Goal: Task Accomplishment & Management: Manage account settings

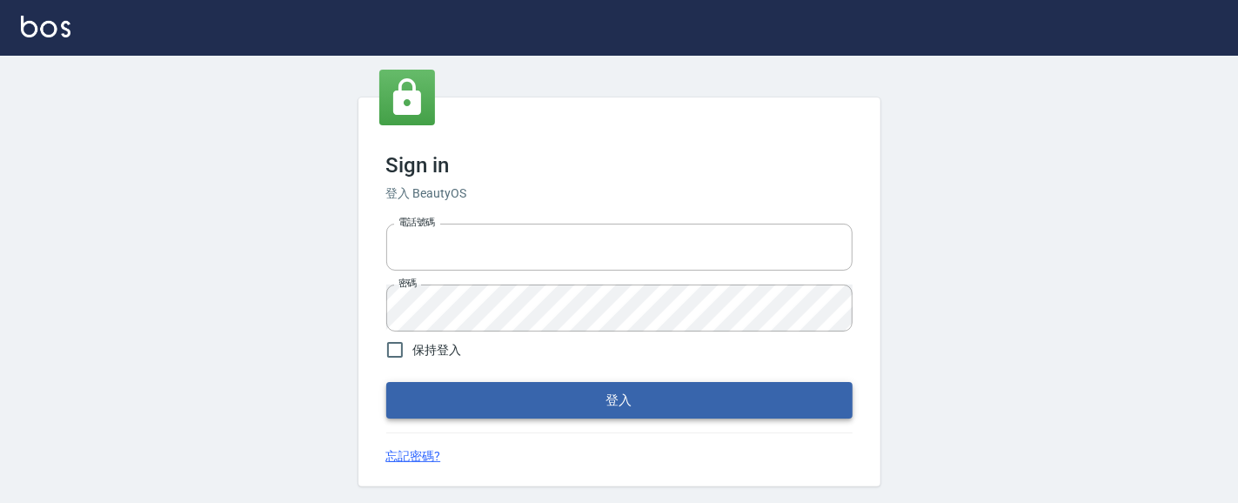
type input "0931911003"
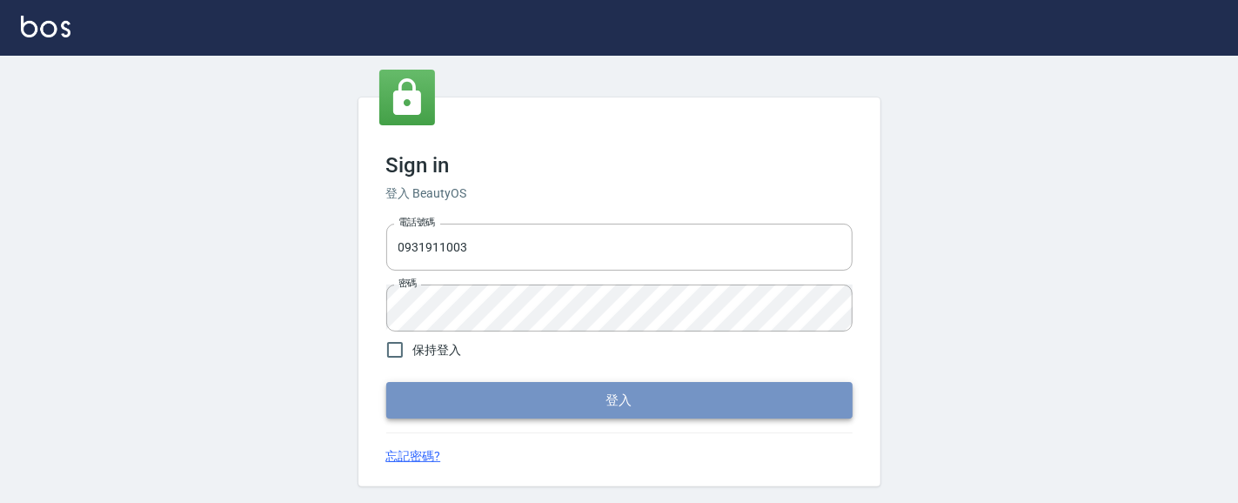
click at [631, 402] on button "登入" at bounding box center [619, 400] width 466 height 37
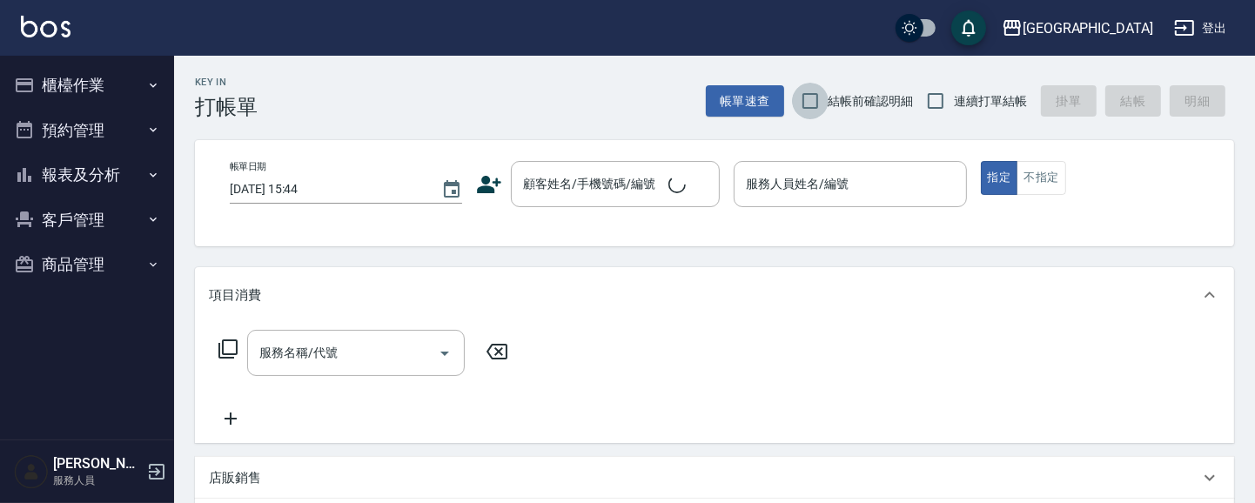
drag, startPoint x: 799, startPoint y: 97, endPoint x: 882, endPoint y: 101, distance: 83.6
click at [800, 97] on input "結帳前確認明細" at bounding box center [810, 101] width 37 height 37
checkbox input "true"
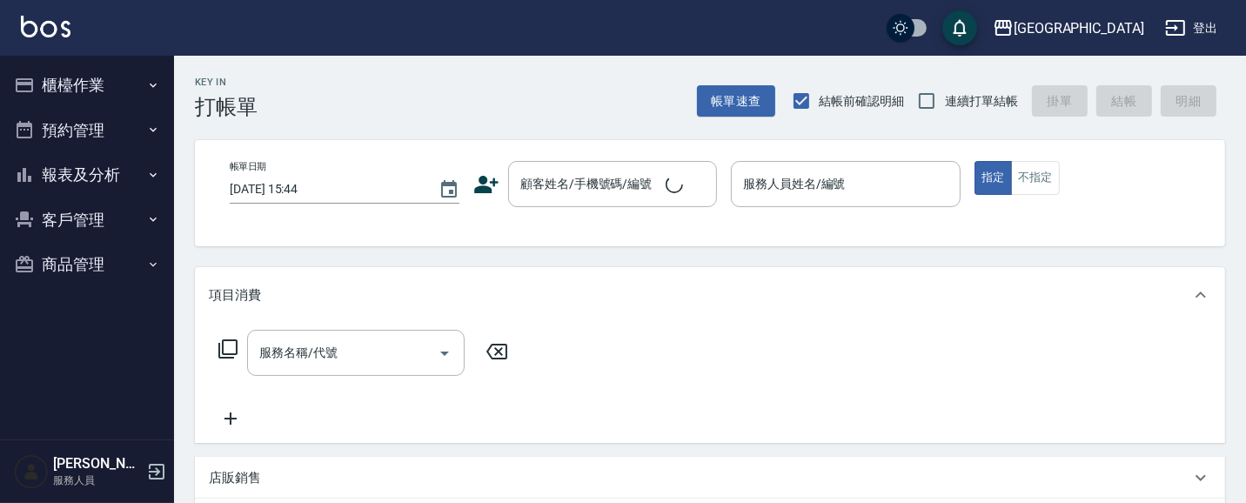
click at [920, 101] on input "連續打單結帳" at bounding box center [926, 101] width 37 height 37
checkbox input "true"
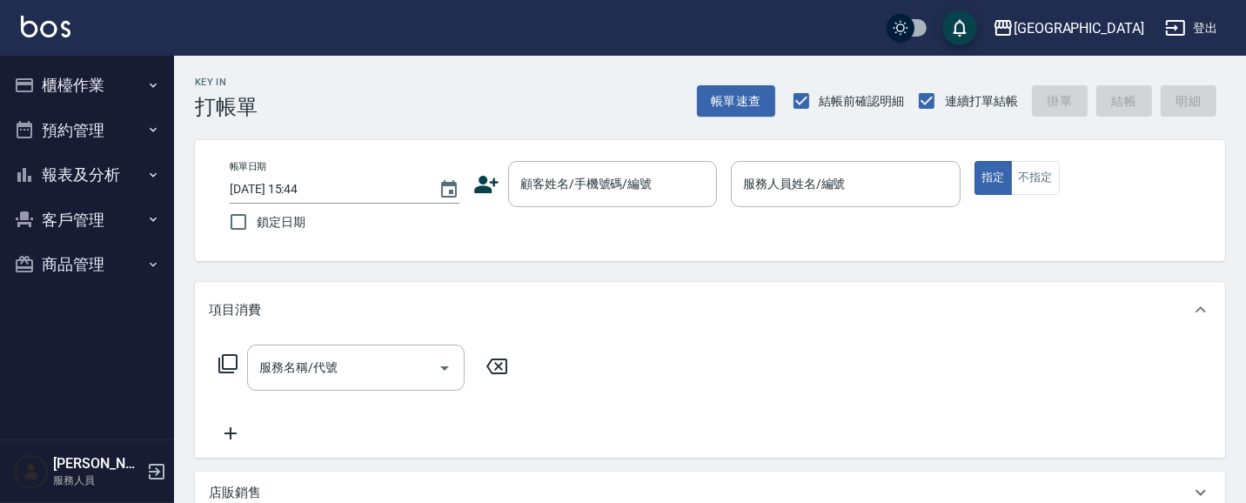
drag, startPoint x: 116, startPoint y: 174, endPoint x: 93, endPoint y: 186, distance: 25.7
click at [115, 174] on button "報表及分析" at bounding box center [87, 174] width 160 height 45
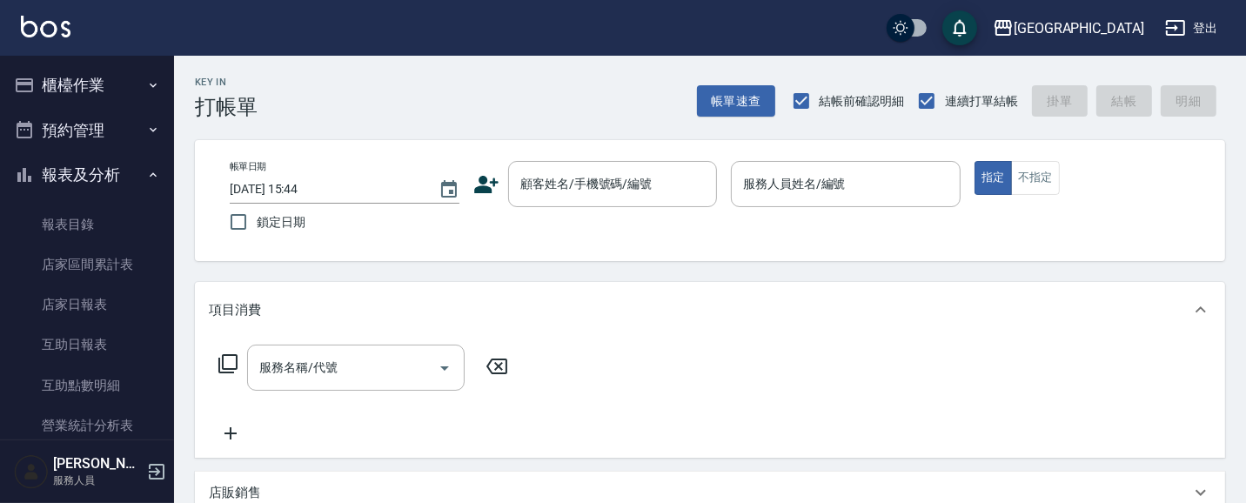
click at [70, 174] on button "報表及分析" at bounding box center [87, 174] width 160 height 45
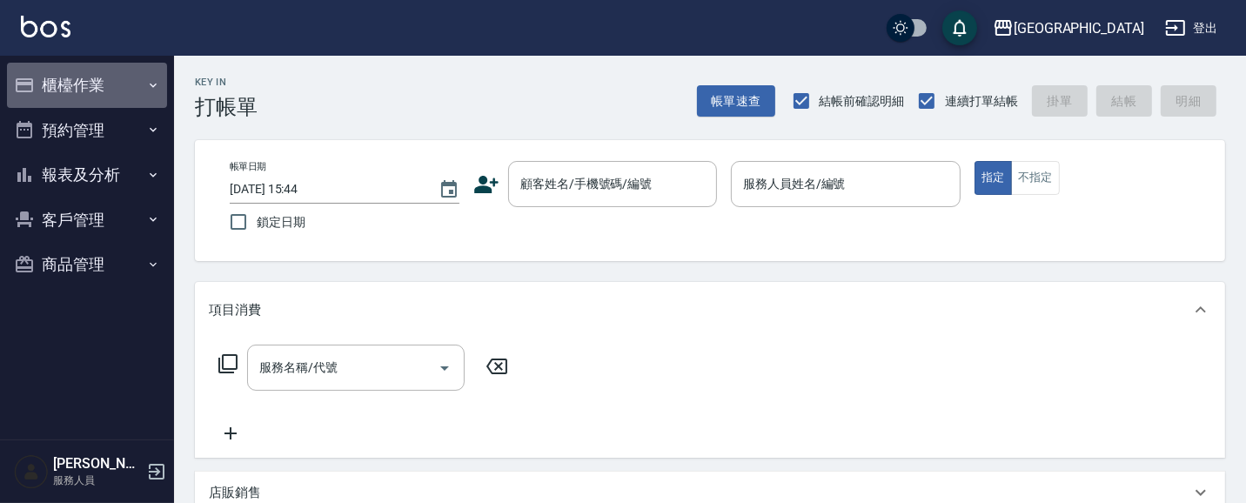
click at [74, 91] on button "櫃檯作業" at bounding box center [87, 85] width 160 height 45
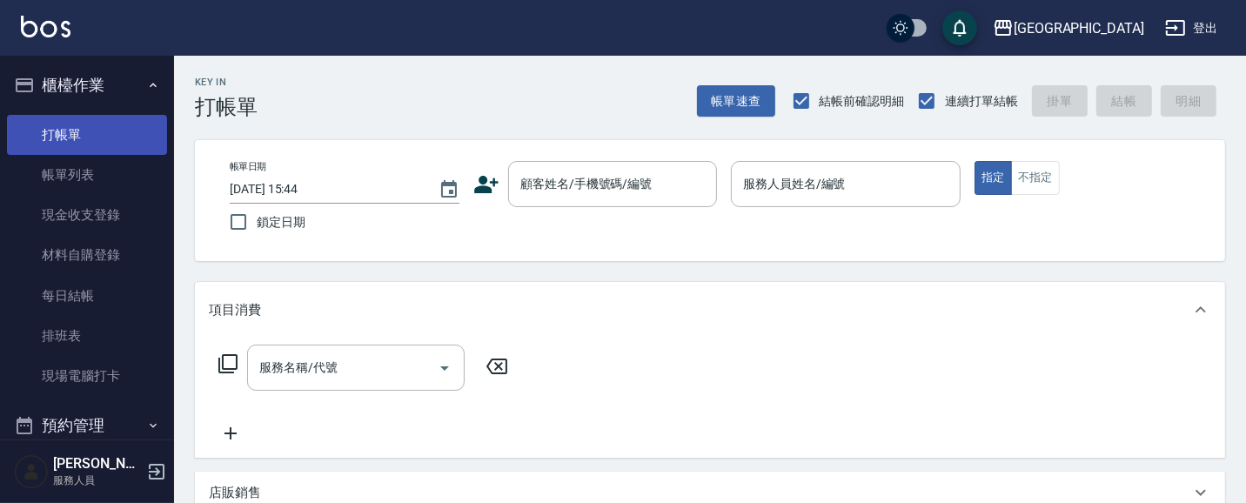
drag, startPoint x: 89, startPoint y: 133, endPoint x: 116, endPoint y: 132, distance: 27.0
click at [90, 131] on link "打帳單" at bounding box center [87, 135] width 160 height 40
click at [110, 135] on link "打帳單" at bounding box center [87, 135] width 160 height 40
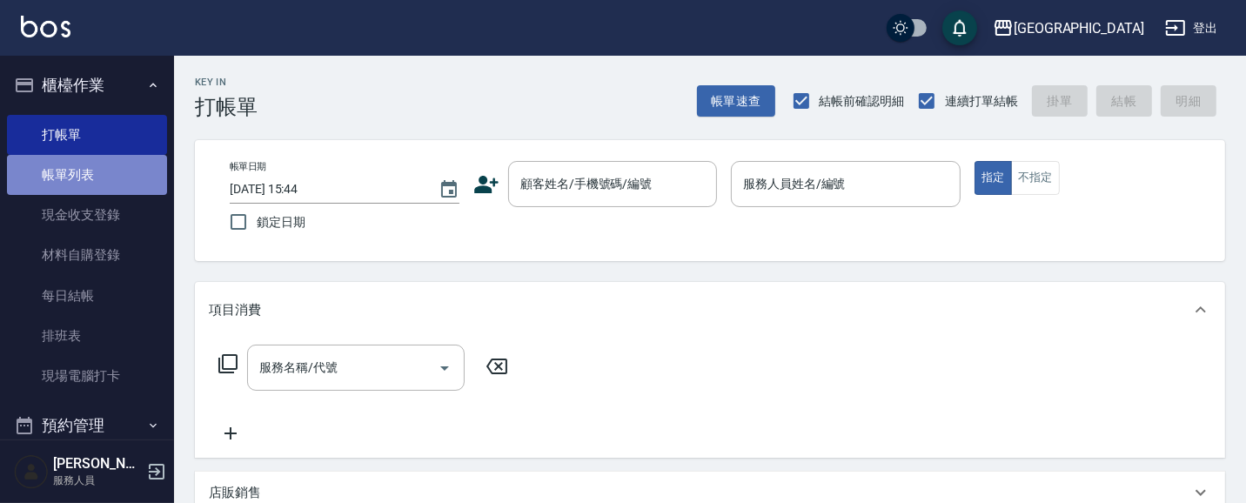
click at [97, 161] on link "帳單列表" at bounding box center [87, 175] width 160 height 40
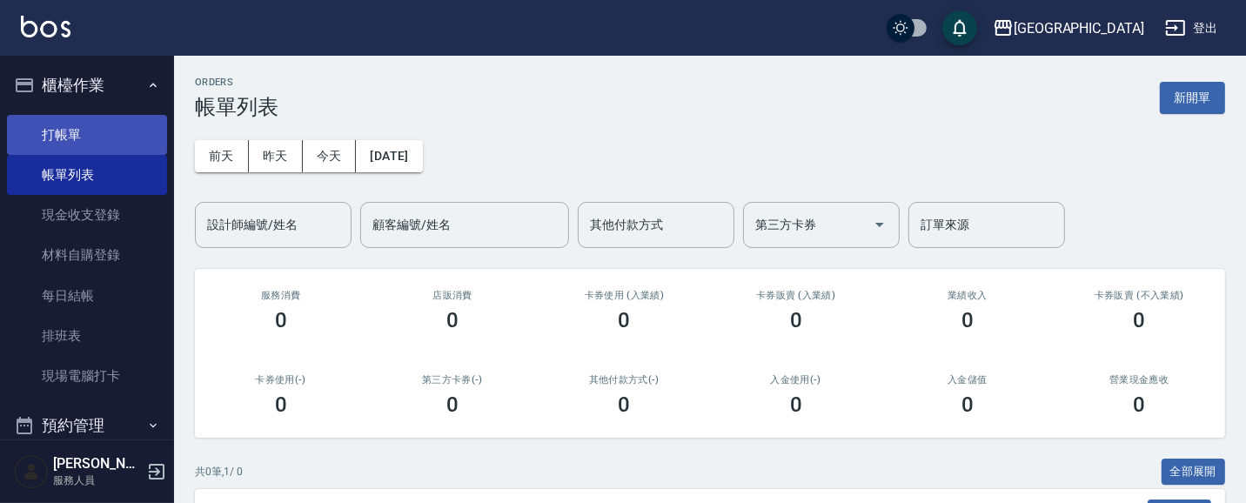
drag, startPoint x: 291, startPoint y: 240, endPoint x: 79, endPoint y: 132, distance: 238.1
click at [281, 236] on div "設計師編號/姓名" at bounding box center [273, 225] width 157 height 46
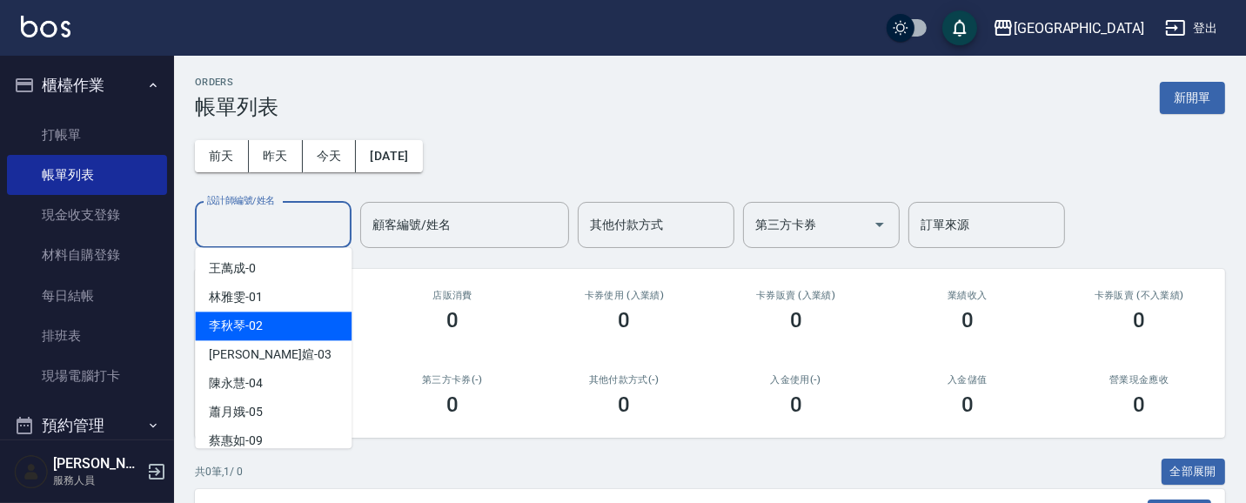
click at [247, 322] on span "[PERSON_NAME] -02" at bounding box center [236, 326] width 54 height 18
type input "[PERSON_NAME]-02"
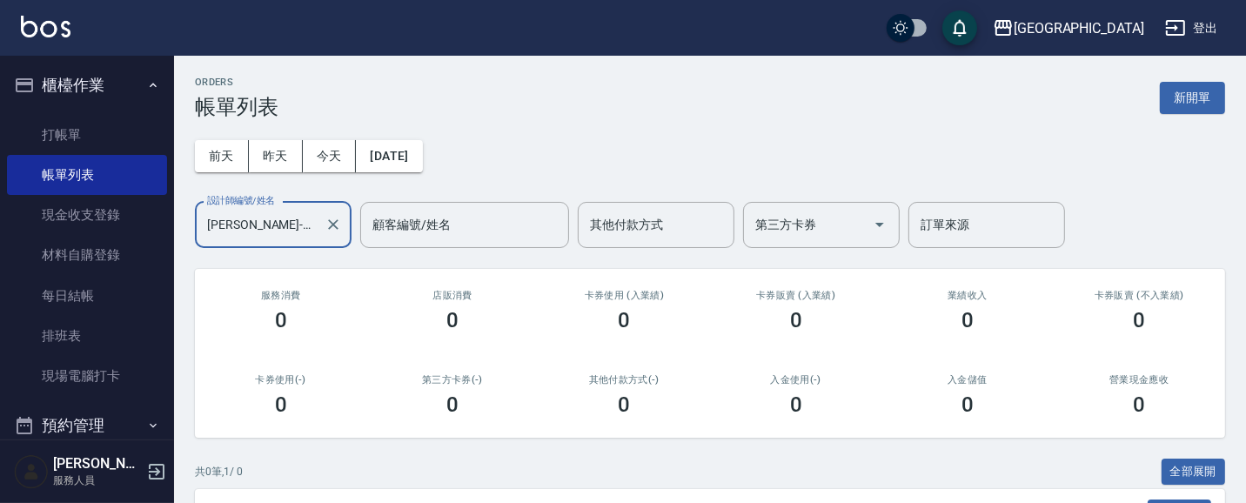
click at [96, 97] on button "櫃檯作業" at bounding box center [87, 85] width 160 height 45
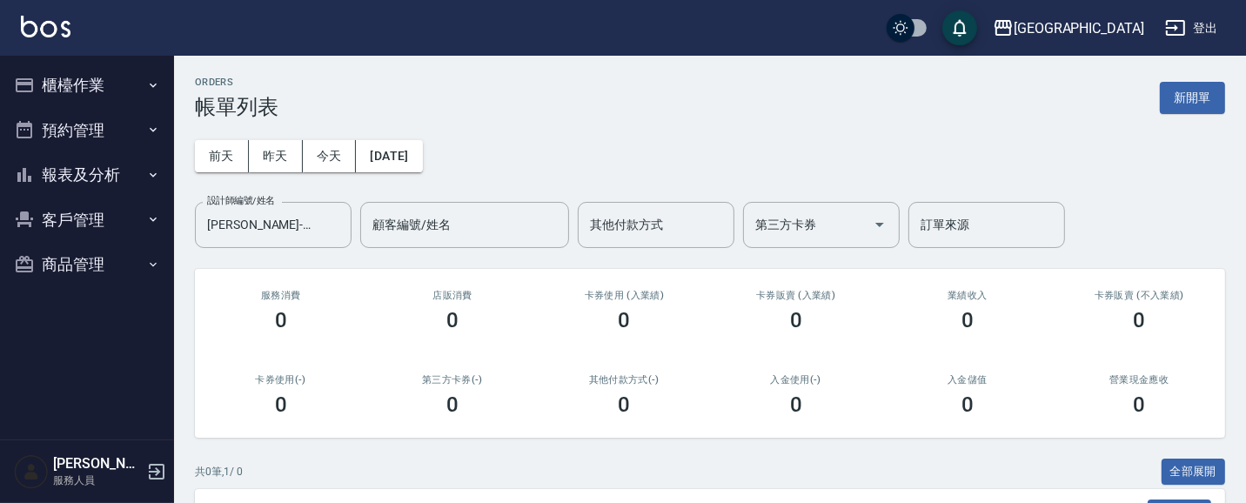
click at [90, 177] on button "報表及分析" at bounding box center [87, 174] width 160 height 45
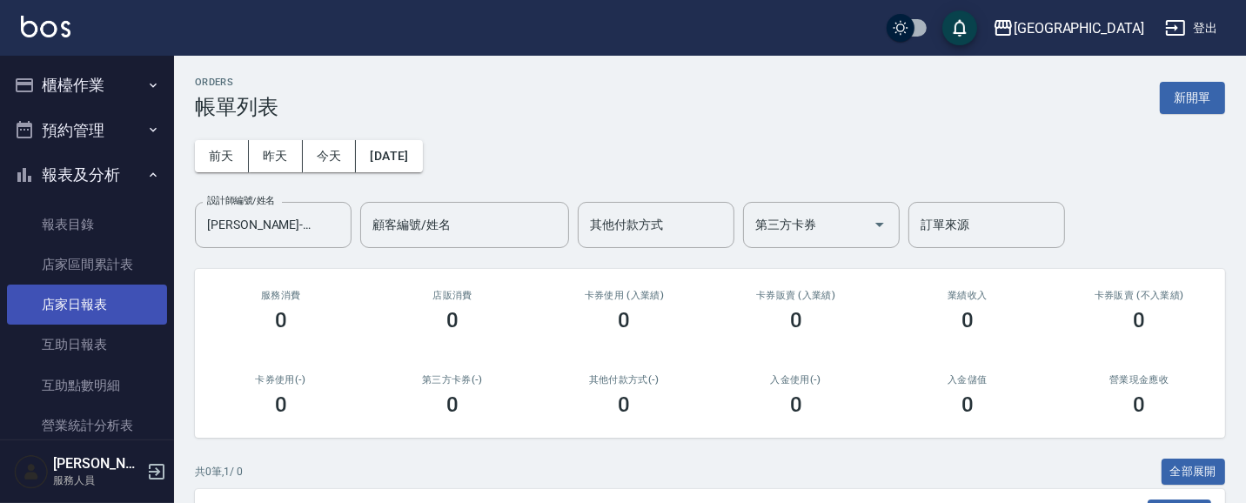
click at [83, 299] on link "店家日報表" at bounding box center [87, 305] width 160 height 40
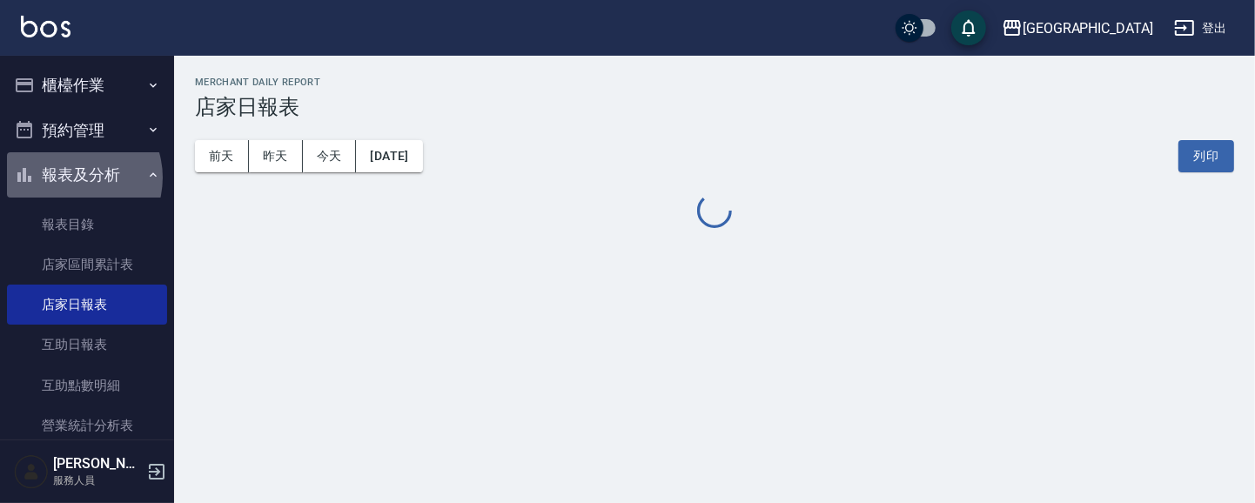
click at [72, 177] on button "報表及分析" at bounding box center [87, 174] width 160 height 45
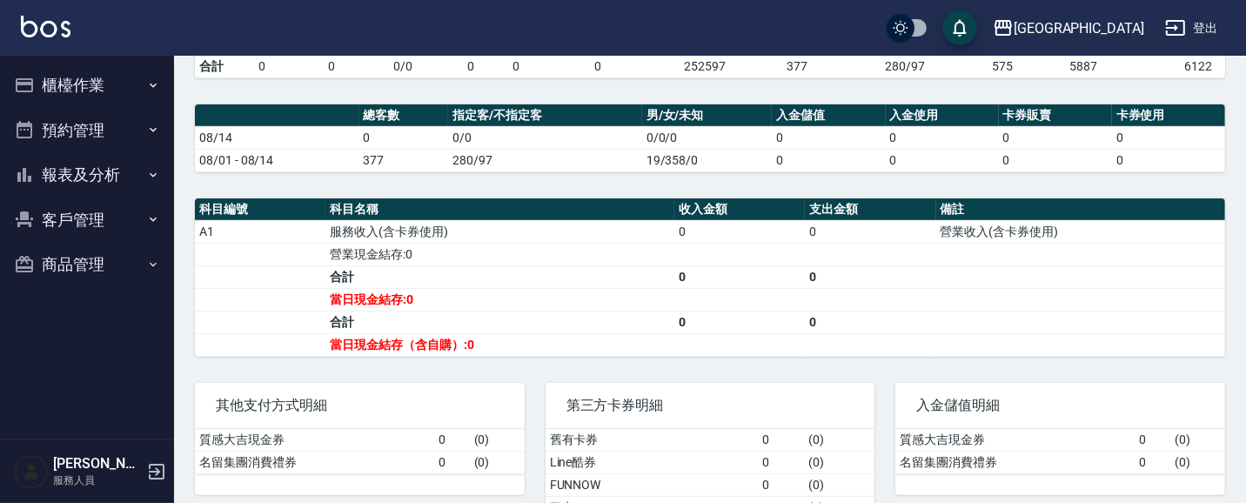
scroll to position [378, 0]
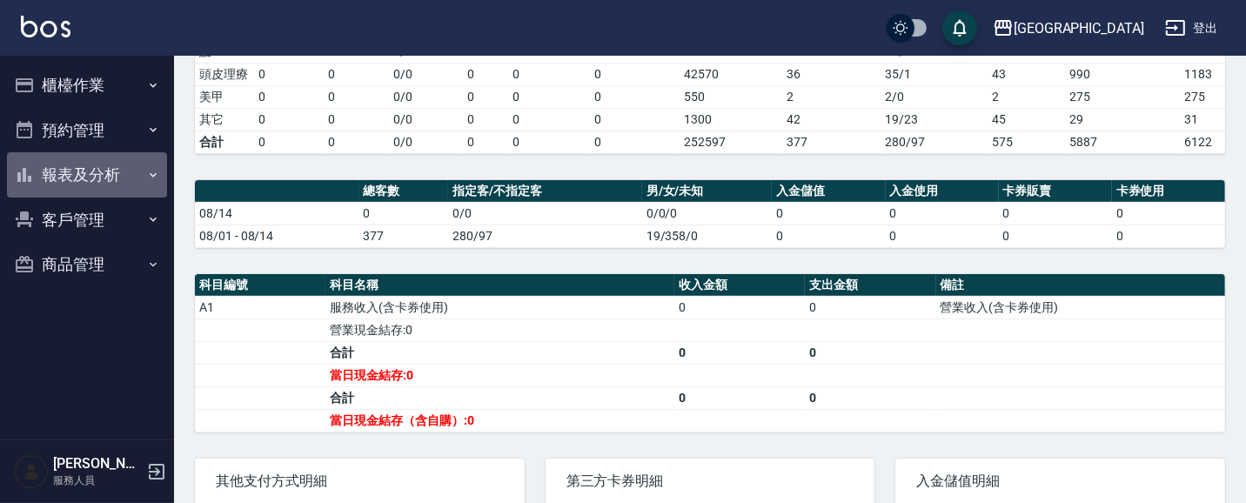
click at [103, 175] on button "報表及分析" at bounding box center [87, 174] width 160 height 45
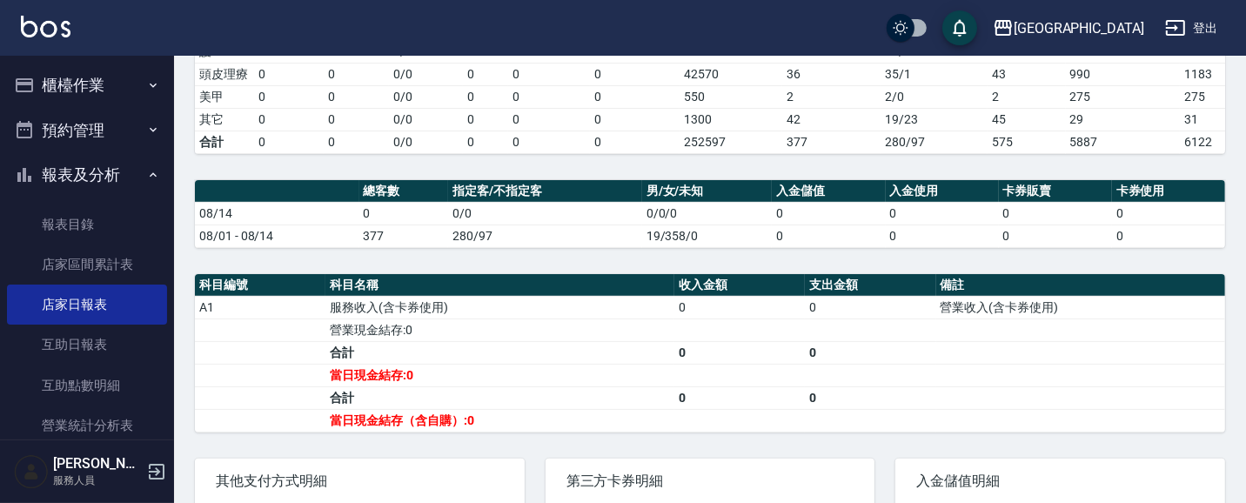
click at [84, 179] on button "報表及分析" at bounding box center [87, 174] width 160 height 45
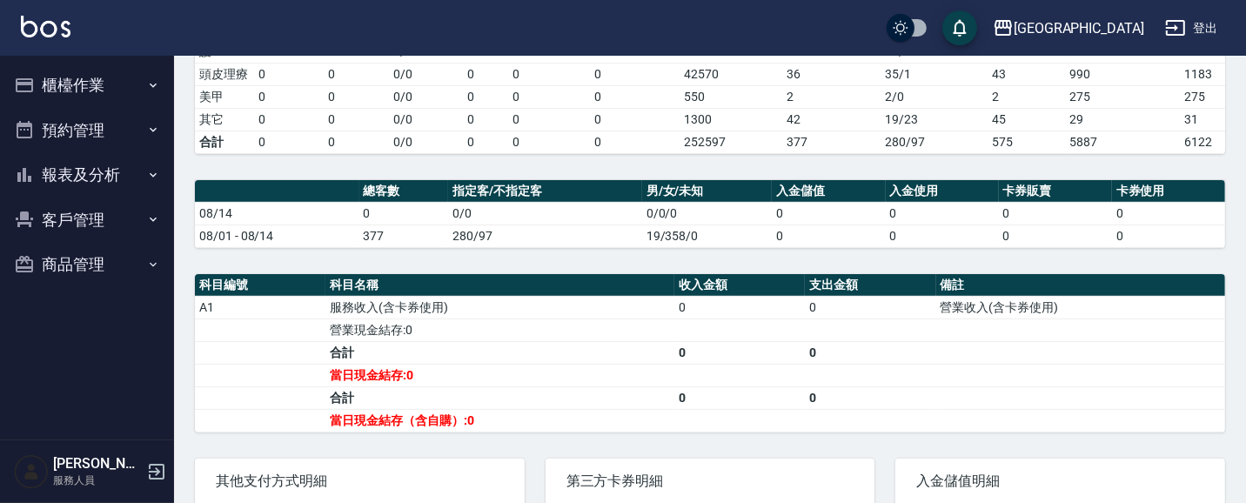
click at [81, 227] on button "客戶管理" at bounding box center [87, 220] width 160 height 45
drag, startPoint x: 73, startPoint y: 271, endPoint x: 280, endPoint y: 222, distance: 212.9
click at [75, 272] on link "客戶列表" at bounding box center [87, 269] width 160 height 40
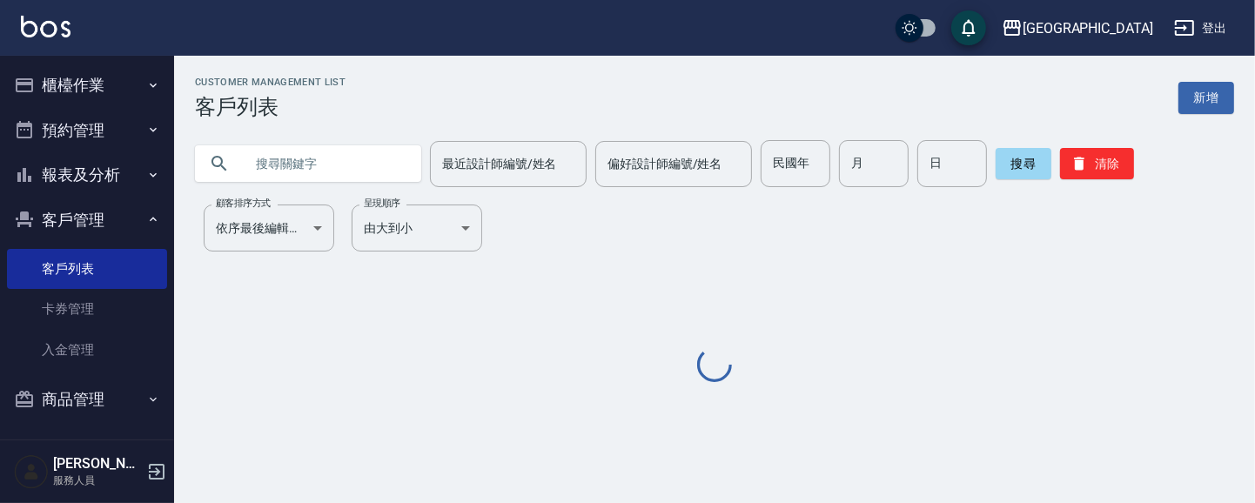
click at [360, 168] on input "text" at bounding box center [326, 163] width 164 height 47
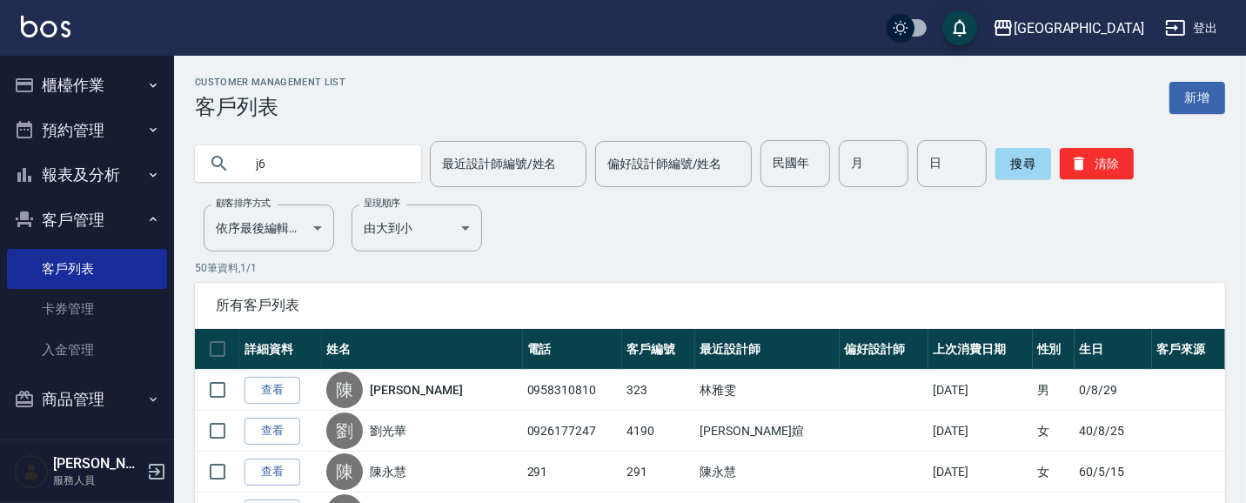
type input "j"
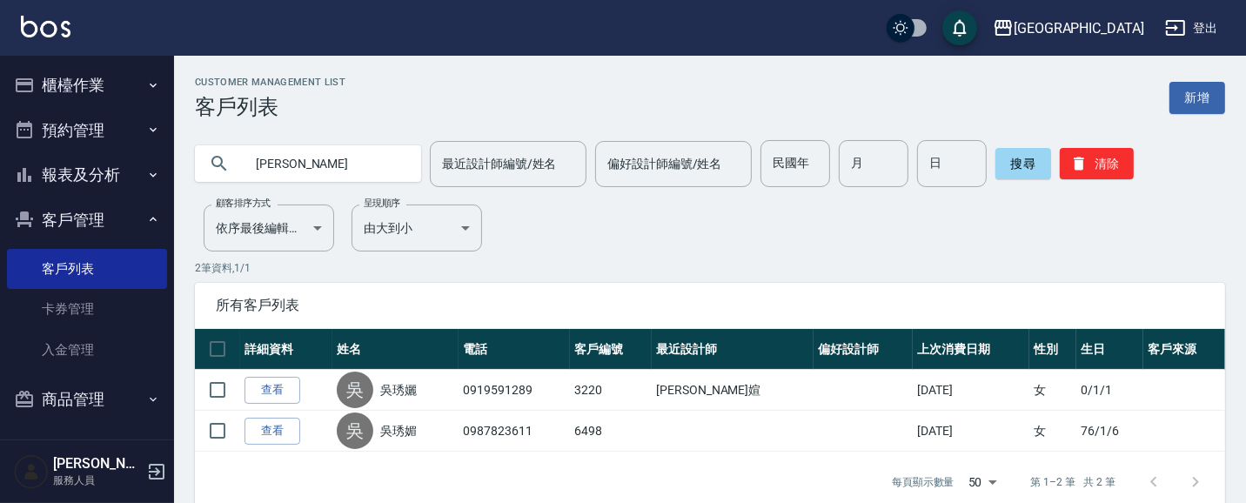
type input "[PERSON_NAME]"
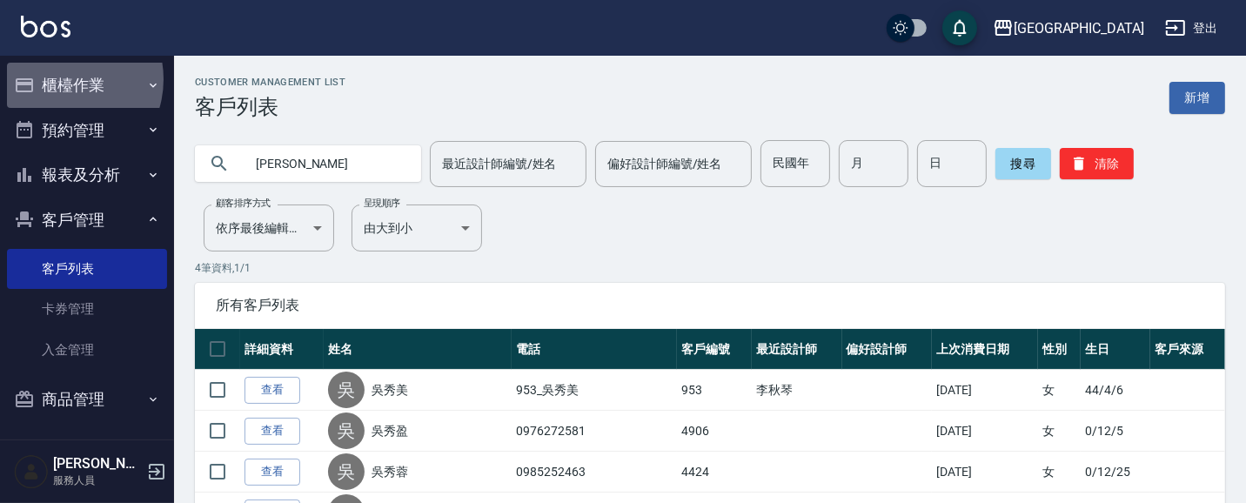
click at [61, 79] on button "櫃檯作業" at bounding box center [87, 85] width 160 height 45
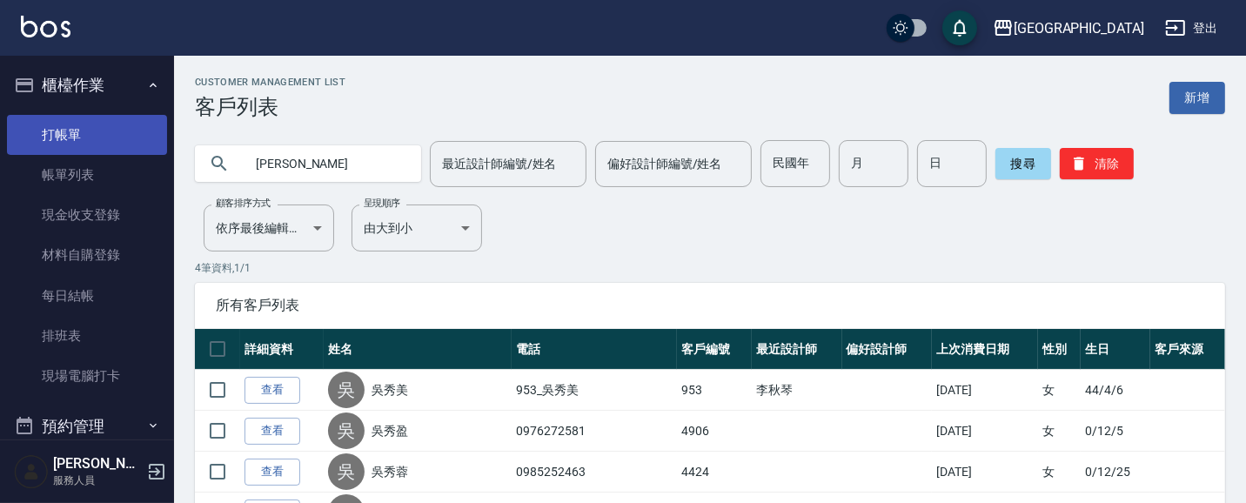
click at [70, 117] on link "打帳單" at bounding box center [87, 135] width 160 height 40
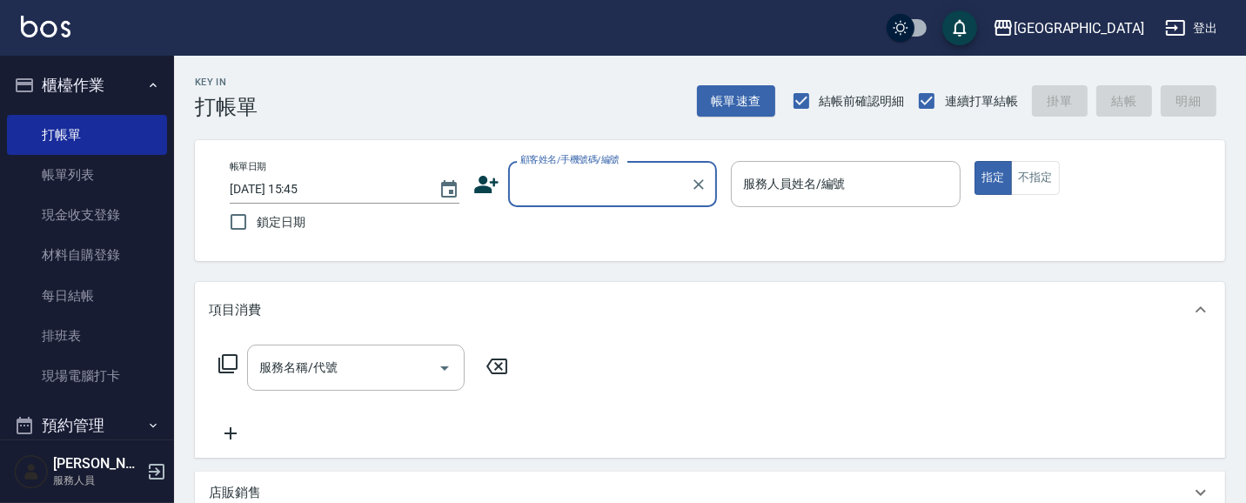
click at [90, 79] on button "櫃檯作業" at bounding box center [87, 85] width 160 height 45
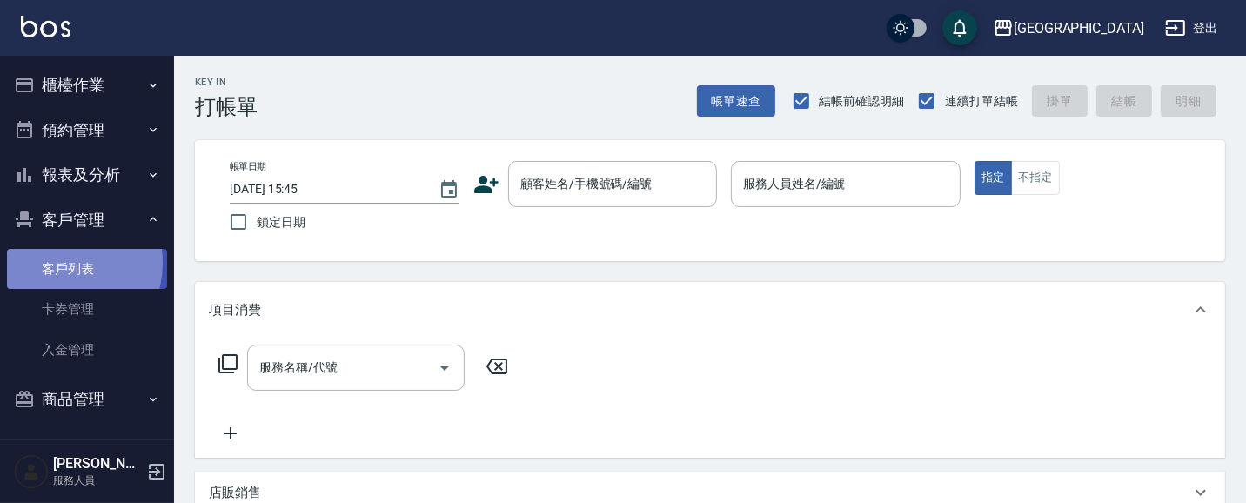
click at [56, 263] on link "客戶列表" at bounding box center [87, 269] width 160 height 40
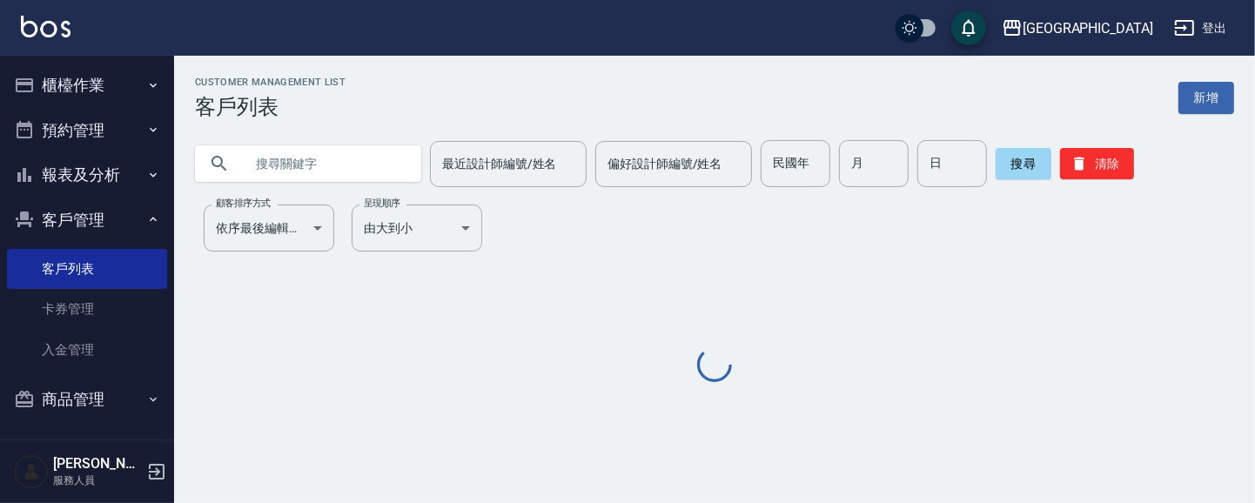
drag, startPoint x: 311, startPoint y: 170, endPoint x: 271, endPoint y: 153, distance: 43.3
click at [305, 167] on input "text" at bounding box center [326, 163] width 164 height 47
type input "135"
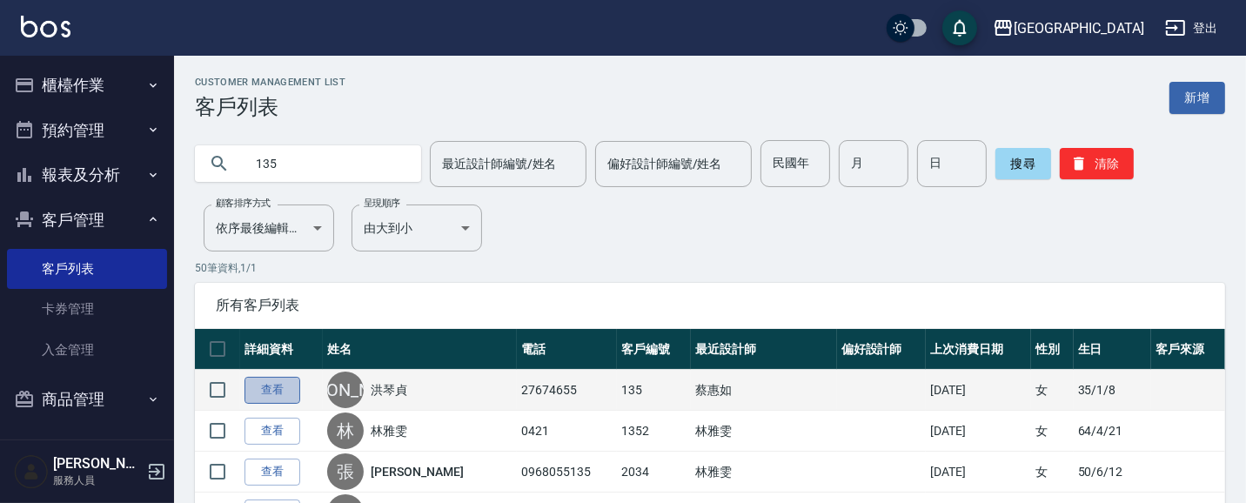
click at [285, 392] on link "查看" at bounding box center [272, 390] width 56 height 27
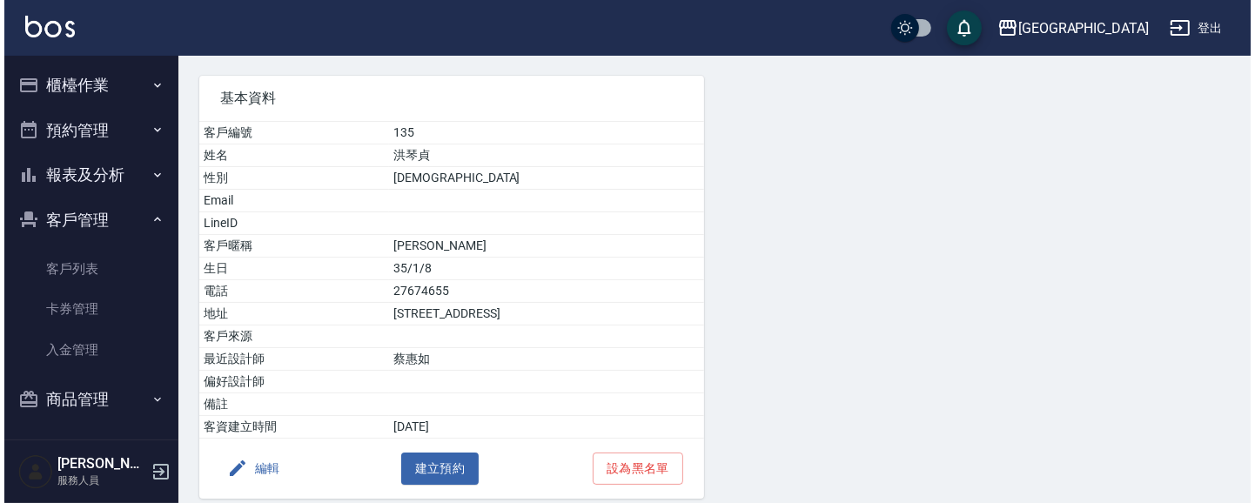
scroll to position [108, 0]
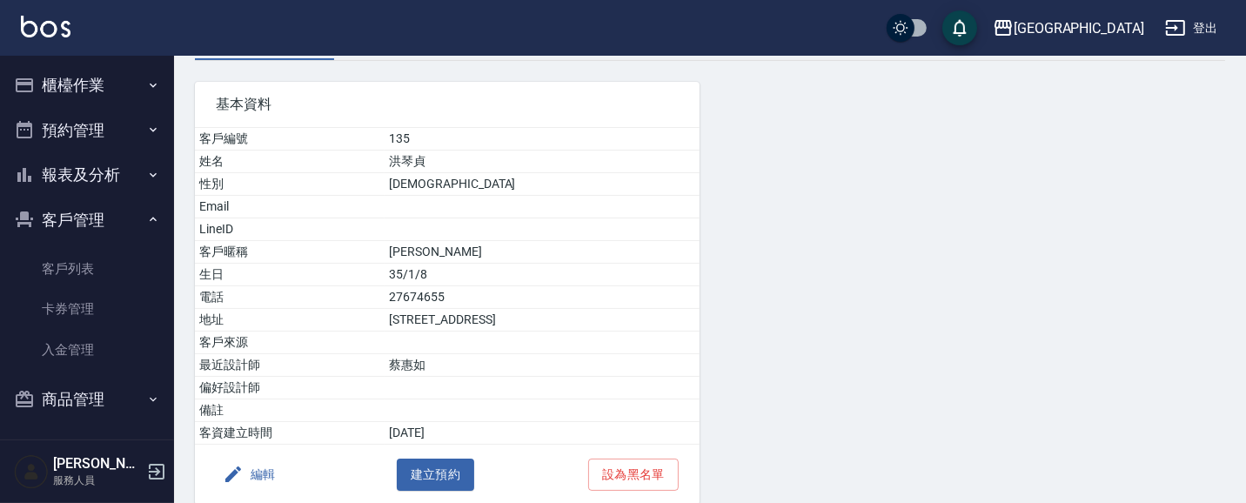
click at [263, 479] on button "編輯" at bounding box center [249, 475] width 67 height 32
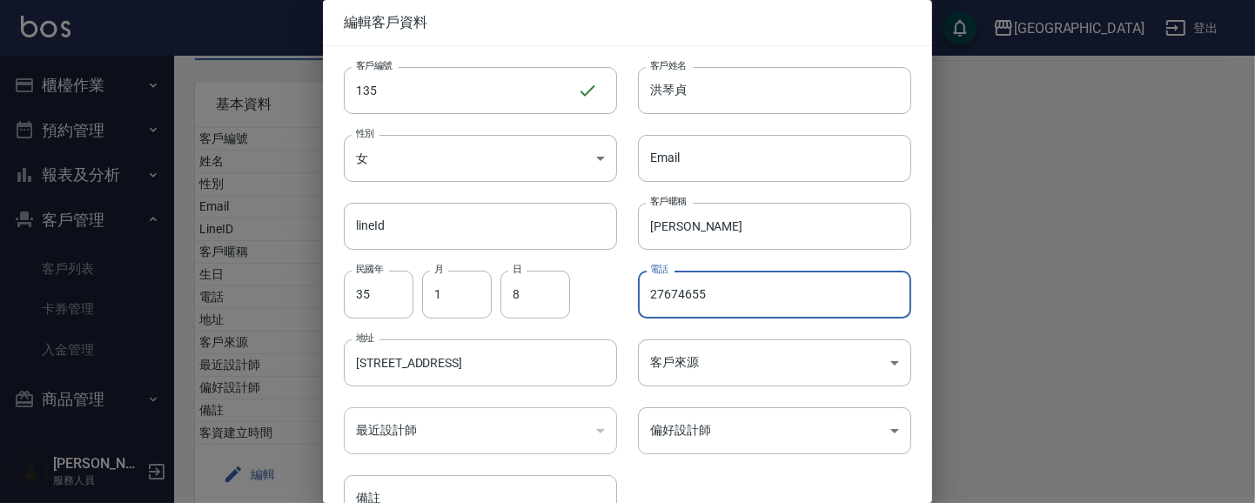
drag, startPoint x: 727, startPoint y: 294, endPoint x: 180, endPoint y: 325, distance: 548.2
click at [210, 326] on div "編輯客戶資料 客戶編號 135 ​ 客戶編號 客戶姓名 [PERSON_NAME]姓名 性別 女 [DEMOGRAPHIC_DATA] 性別 Email Em…" at bounding box center [627, 251] width 1255 height 503
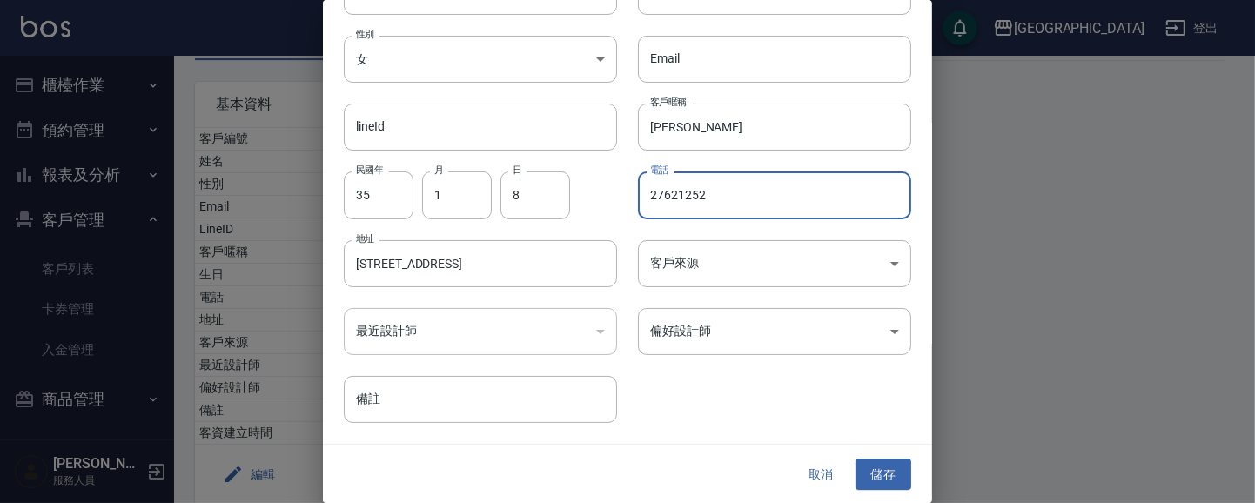
scroll to position [99, 0]
type input "27621252"
click at [872, 477] on button "儲存" at bounding box center [883, 475] width 56 height 32
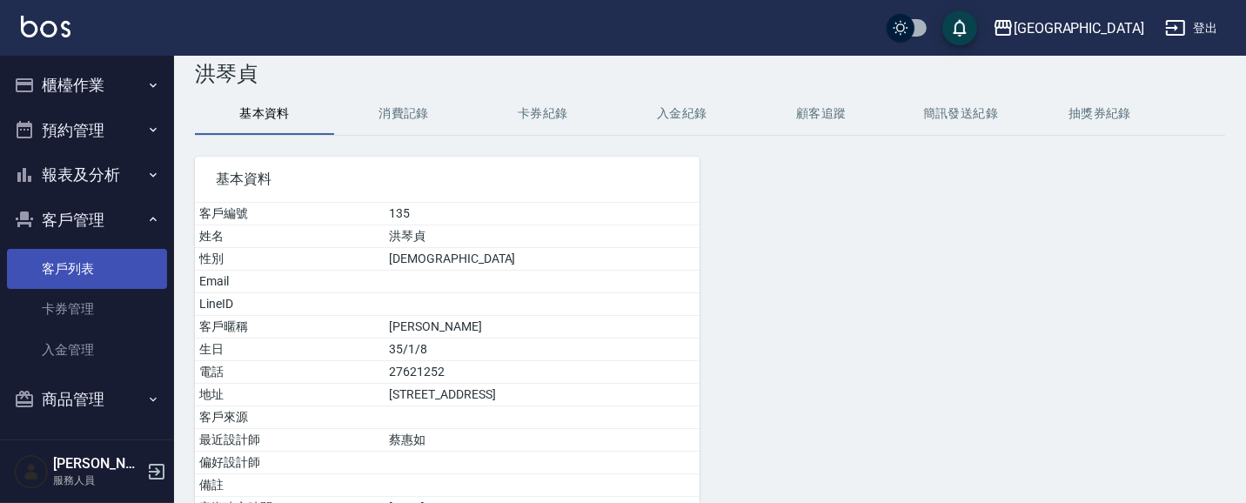
scroll to position [32, 0]
click at [80, 215] on button "客戶管理" at bounding box center [87, 220] width 160 height 45
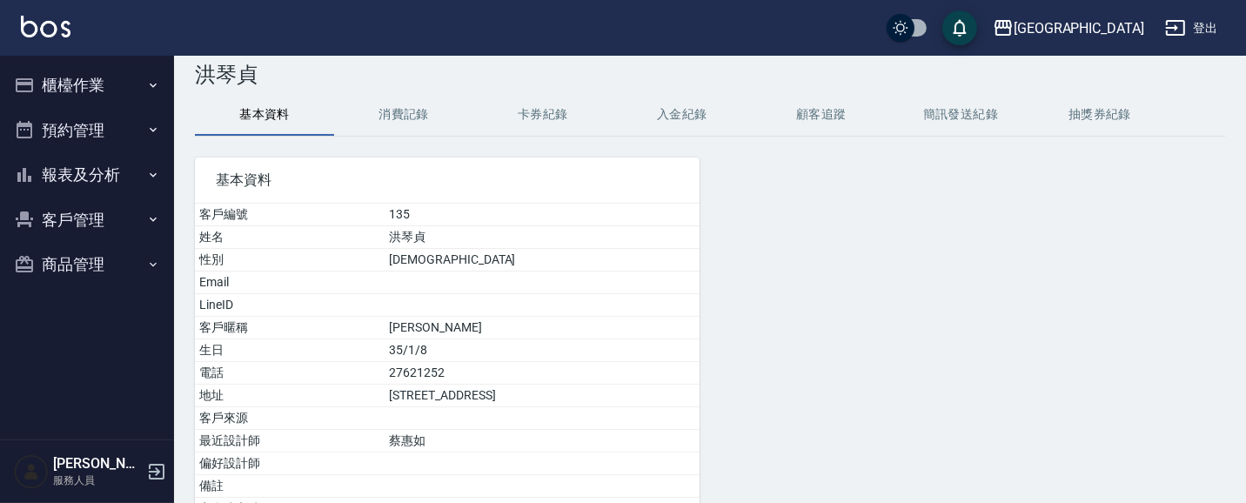
click at [83, 74] on button "櫃檯作業" at bounding box center [87, 85] width 160 height 45
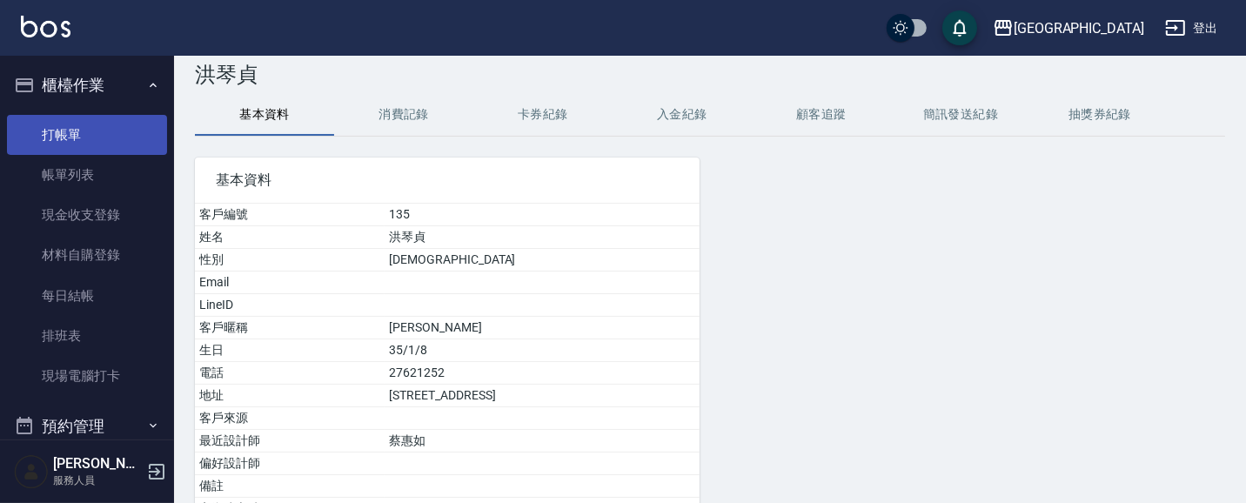
drag, startPoint x: 73, startPoint y: 118, endPoint x: 75, endPoint y: 134, distance: 15.8
click at [73, 119] on link "打帳單" at bounding box center [87, 135] width 160 height 40
